Goal: Entertainment & Leisure: Consume media (video, audio)

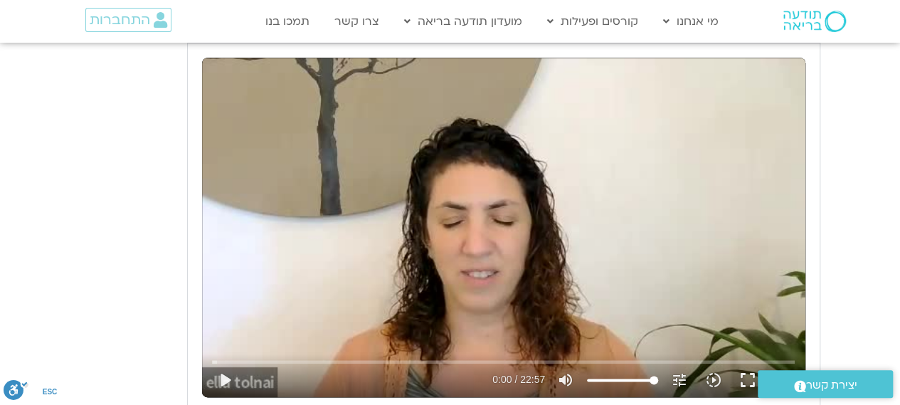
scroll to position [687, 0]
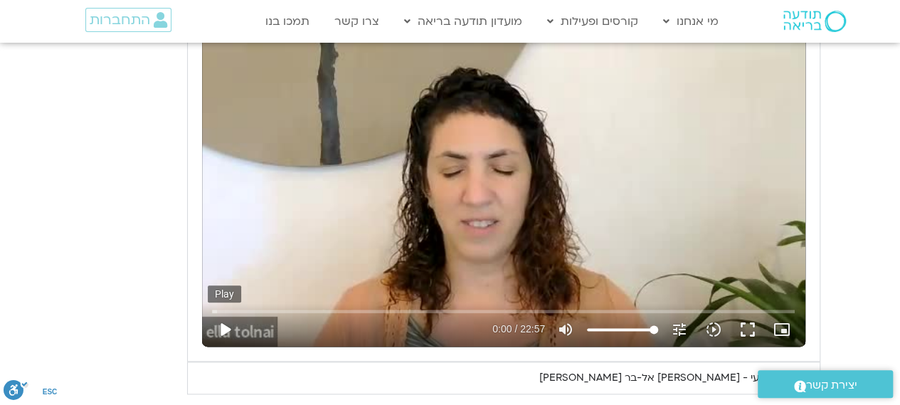
click at [218, 331] on button "play_arrow" at bounding box center [225, 329] width 34 height 34
type input "1.666017"
type input "76.6927083333333"
type input "1.881598"
type input "76.6927083333333"
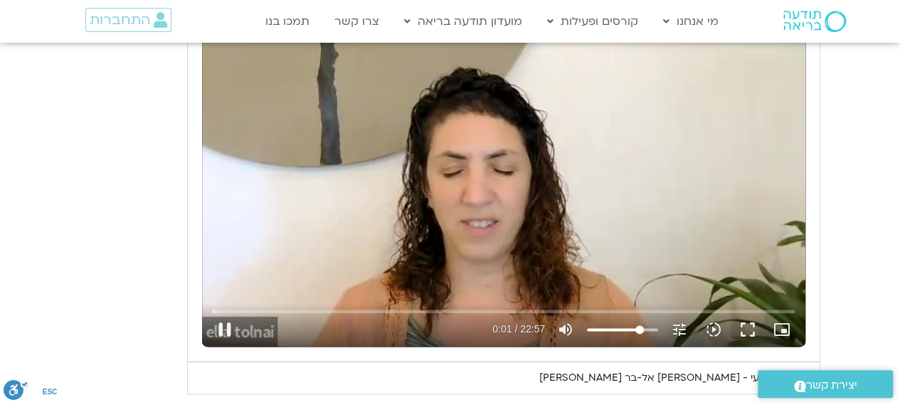
click at [639, 327] on input "Volume" at bounding box center [622, 329] width 71 height 9
type input "2.449382"
type input "65.329071969697"
type input "2.536727"
type input "61.5411931818182"
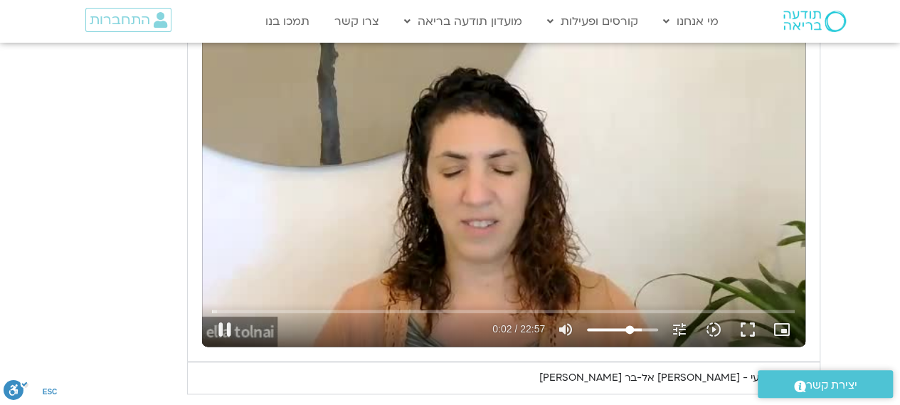
type input "2.57148"
type input "60.7836174242424"
type input "2.58132"
type input "60.0260416666667"
type input "2.599902"
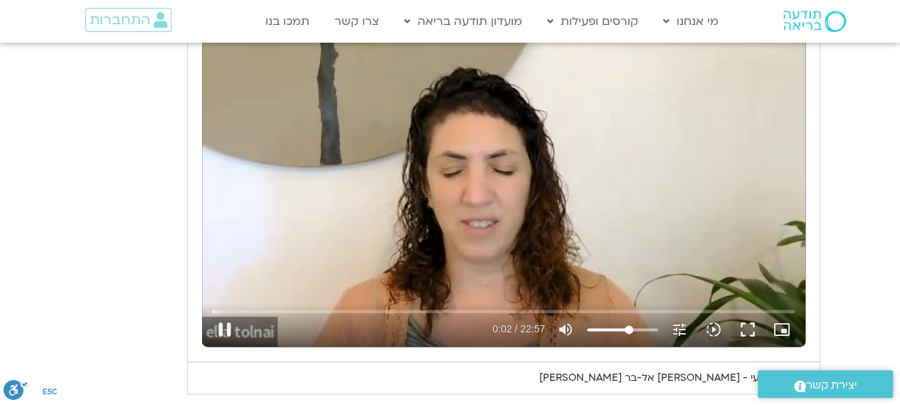
type input "58.5108901515152"
type input "2.615865"
type input "57.7533143939394"
type input "2.649548"
type input "56.2381628787879"
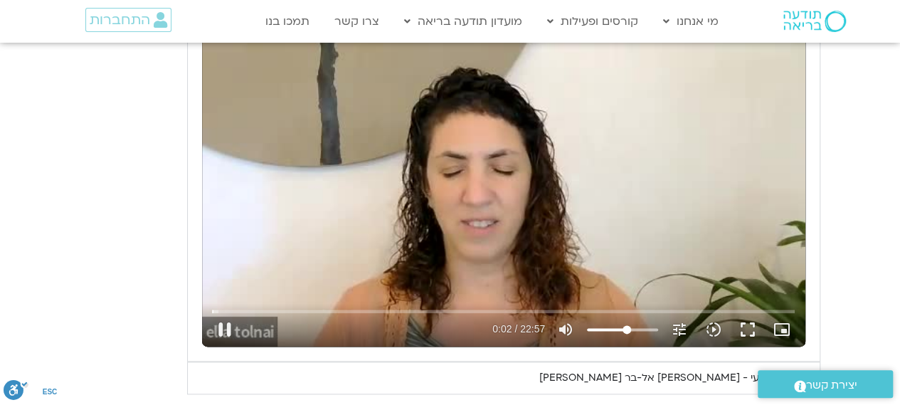
type input "2.682725"
type input "53.9654356060606"
type input "2.747831"
type input "52.4502840909091"
type input "3.022483"
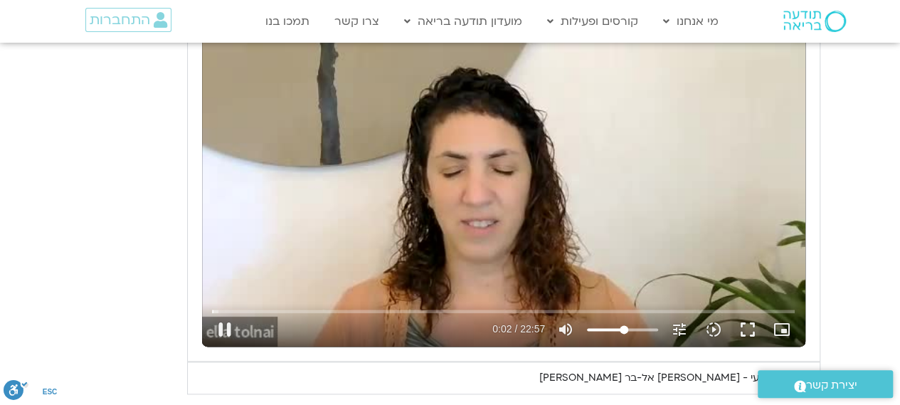
type input "52.4502840909091"
click at [624, 329] on input "Volume" at bounding box center [622, 329] width 71 height 9
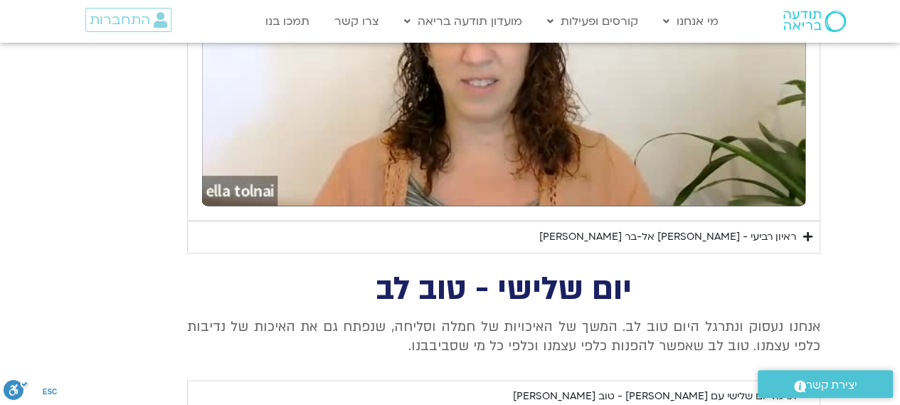
scroll to position [829, 0]
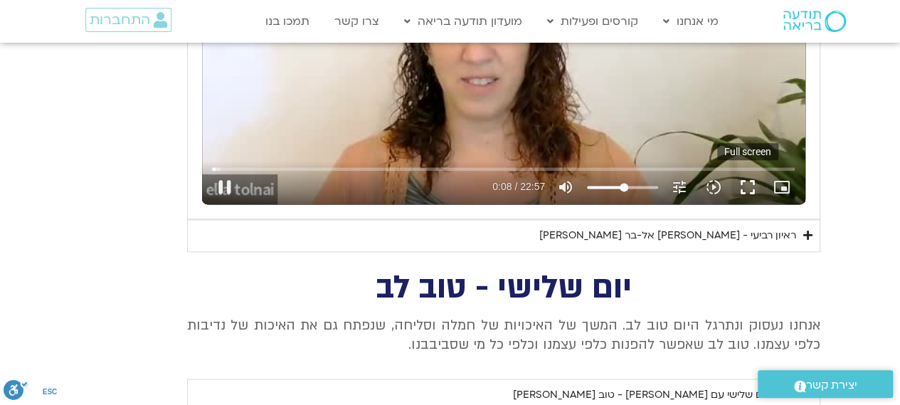
click at [747, 189] on button "fullscreen" at bounding box center [747, 187] width 34 height 34
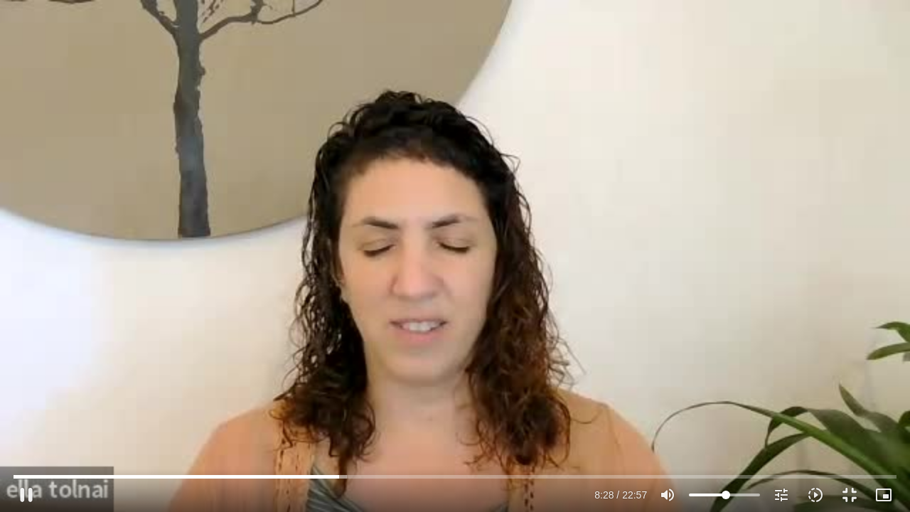
click at [907, 341] on div "Skip Ad 22:35 pause 8:28 / 22:57 volume_up Mute tune Resolution Auto 240p slow_…" at bounding box center [455, 256] width 910 height 512
click at [908, 341] on div "Skip Ad 22:35 play_arrow 8:28 / 22:57 volume_up Mute tune Resolution Auto 240p …" at bounding box center [455, 256] width 910 height 512
click at [340, 475] on input "Seek" at bounding box center [455, 476] width 883 height 9
click at [333, 476] on input "Seek" at bounding box center [455, 476] width 883 height 9
click at [485, 133] on div "Skip Ad 8:12 pause 8:47 / 22:57 volume_up Mute tune Resolution Auto 240p slow_m…" at bounding box center [455, 256] width 910 height 512
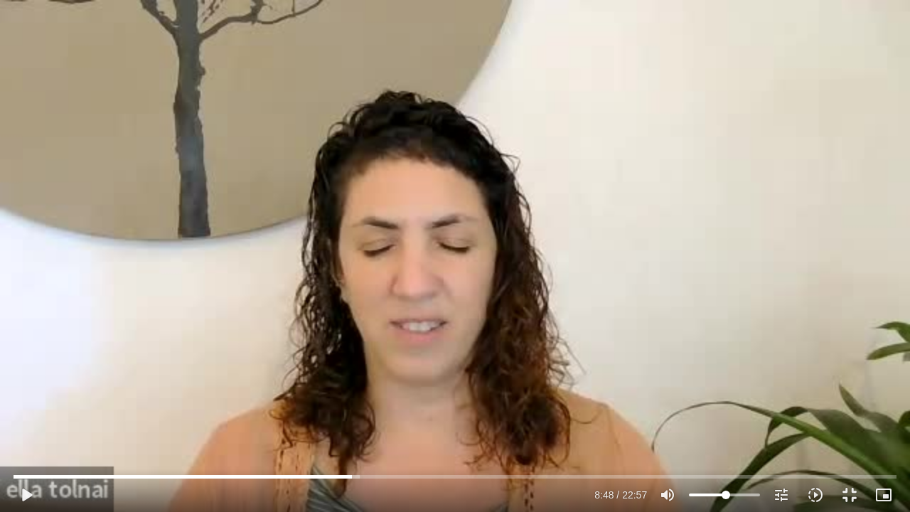
click at [279, 104] on div "Skip Ad 8:12 play_arrow 8:48 / 22:57 volume_up Mute tune Resolution Auto 240p s…" at bounding box center [455, 256] width 910 height 512
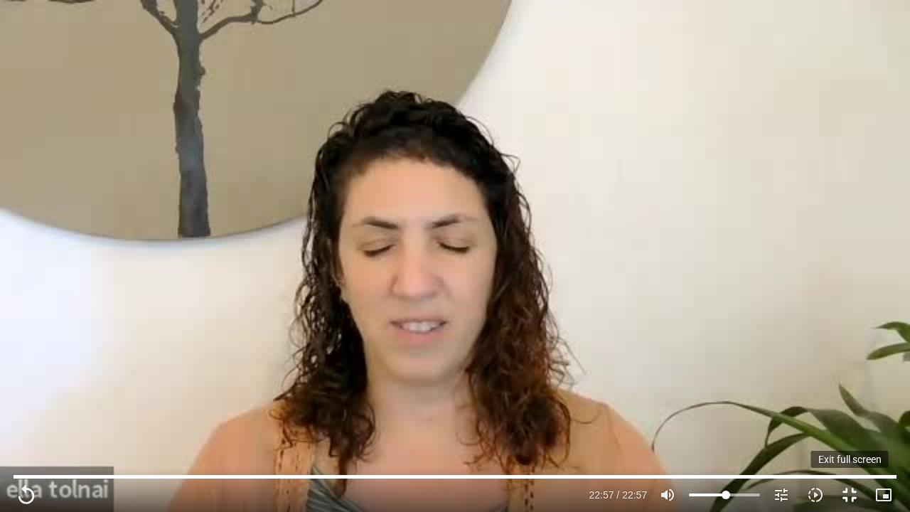
drag, startPoint x: 289, startPoint y: 97, endPoint x: 851, endPoint y: 498, distance: 690.9
click at [851, 498] on button "fullscreen_exit" at bounding box center [850, 495] width 34 height 34
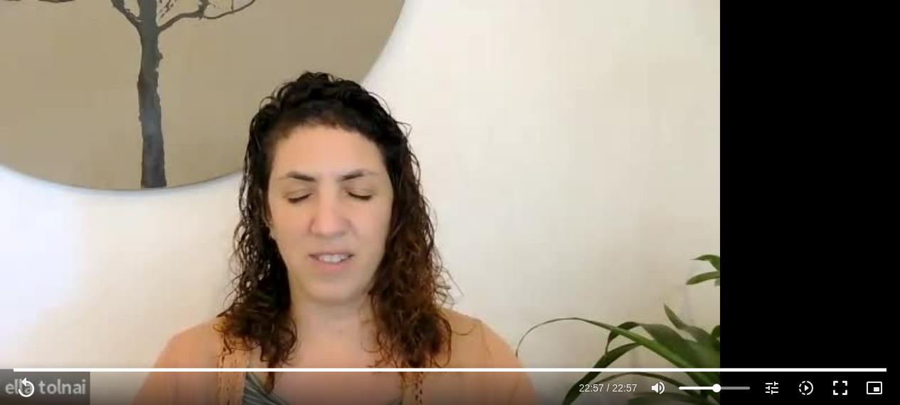
scroll to position [1896, 0]
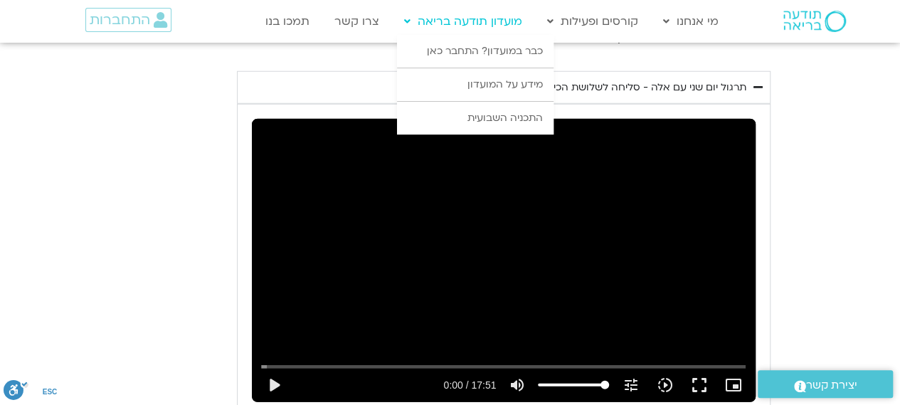
type input "1377.76"
